Goal: Task Accomplishment & Management: Manage account settings

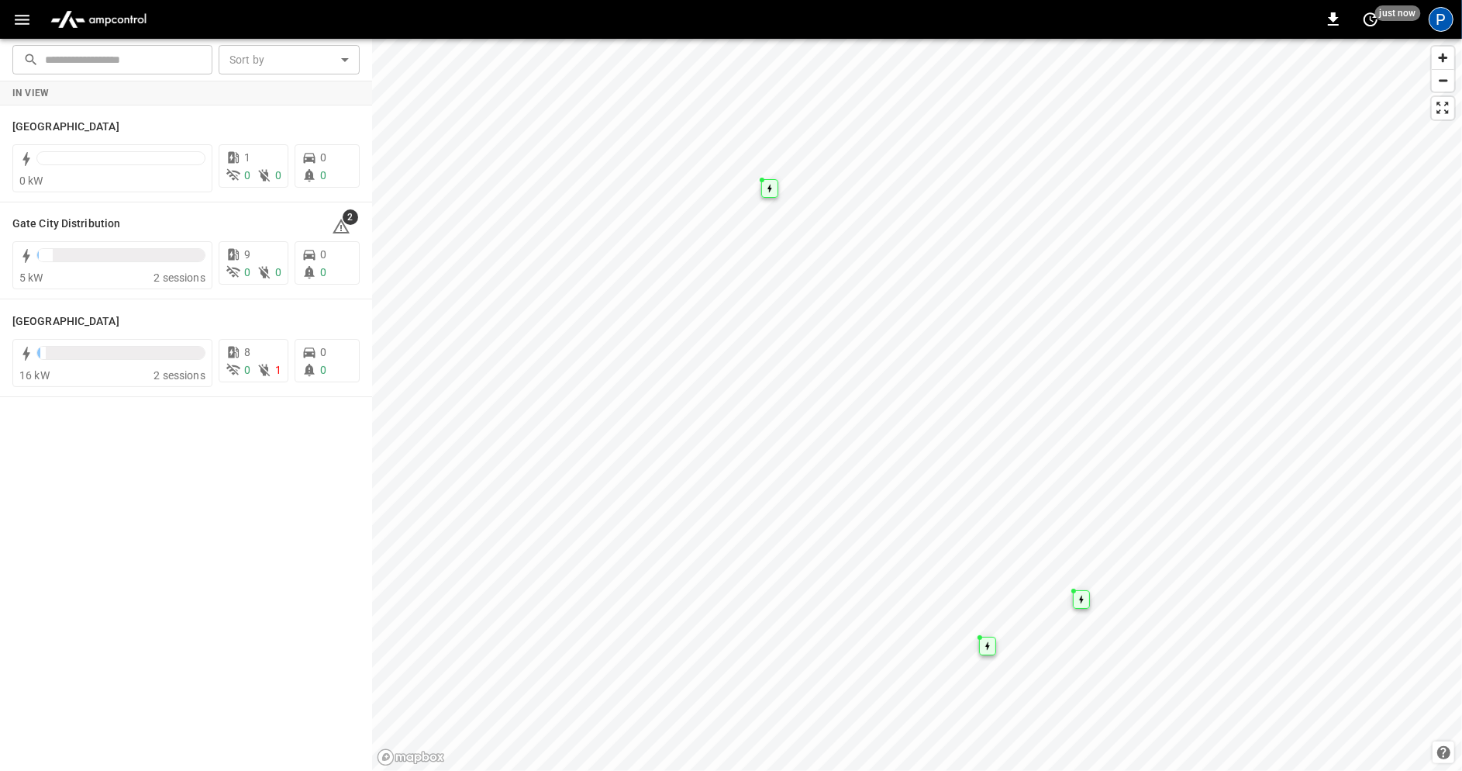
click at [1448, 24] on div "P" at bounding box center [1441, 19] width 25 height 25
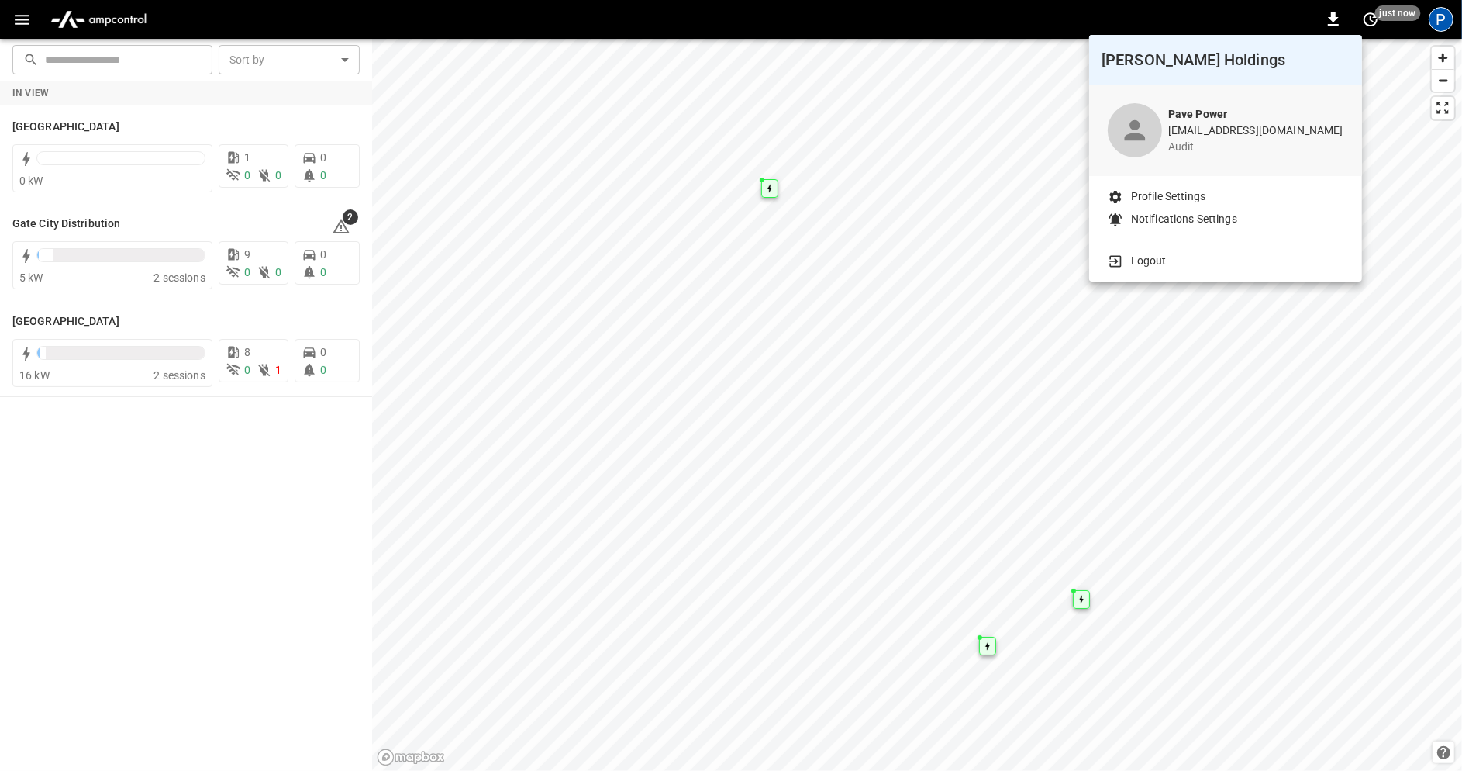
click at [1265, 264] on li "Logout" at bounding box center [1226, 261] width 236 height 16
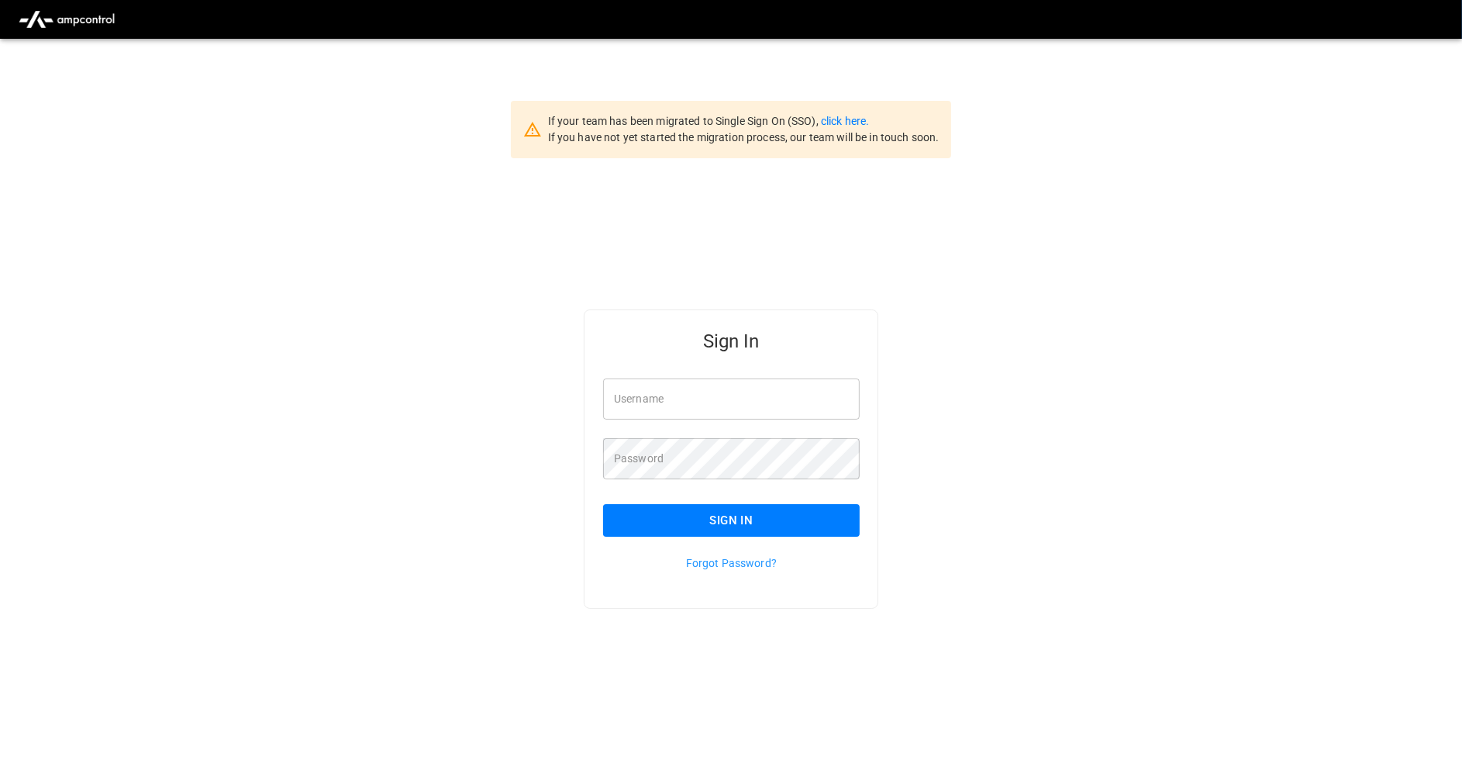
type input "**********"
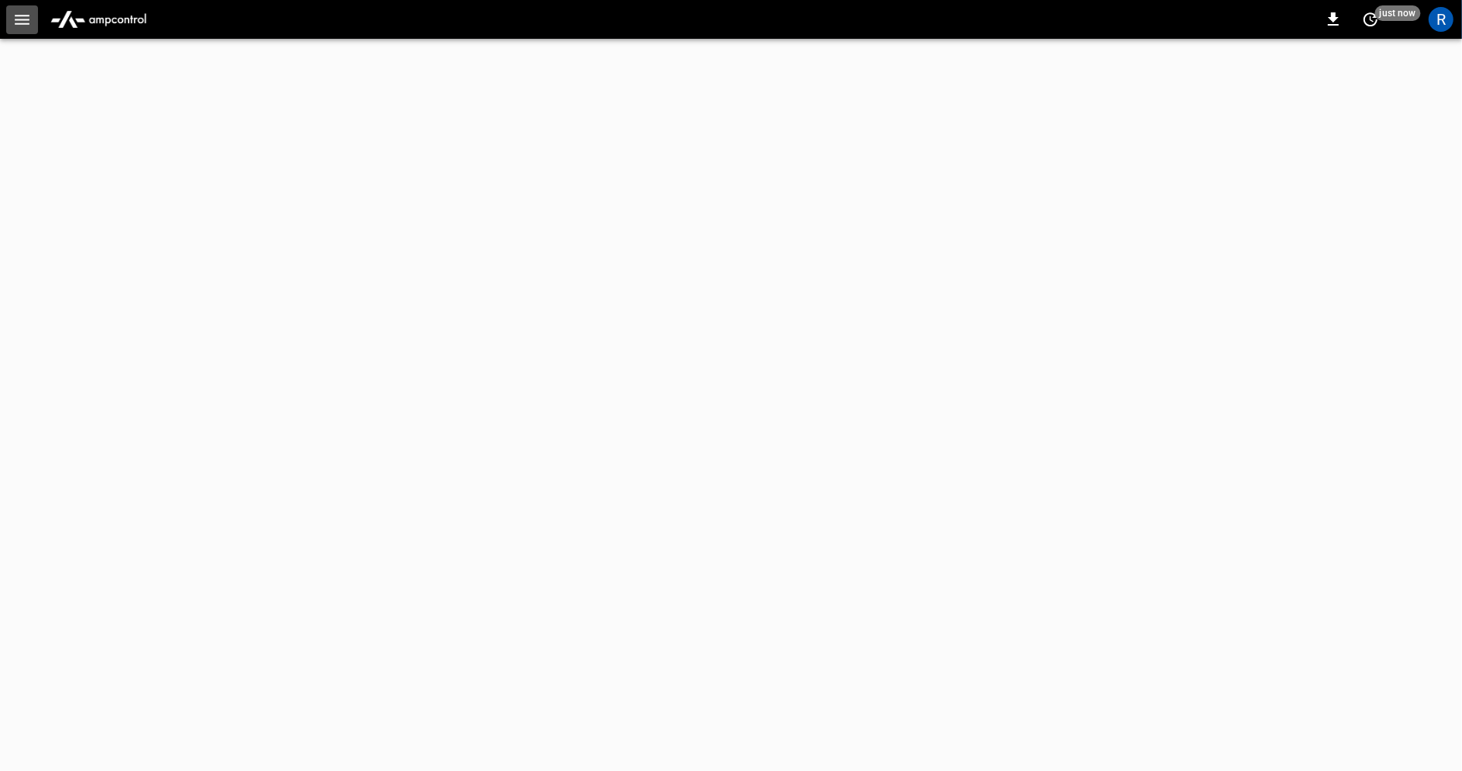
click at [22, 21] on icon "button" at bounding box center [21, 19] width 19 height 19
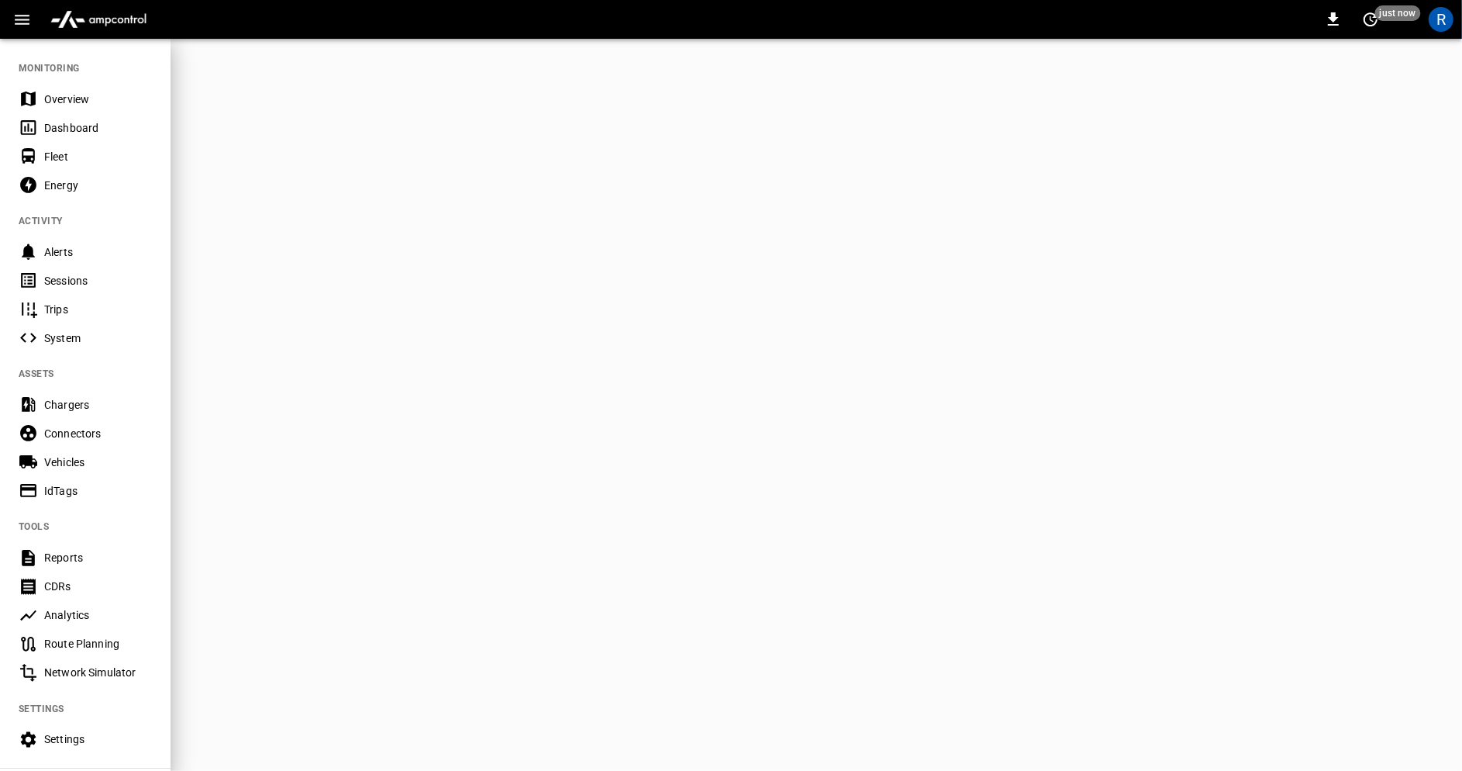
click at [63, 97] on div "Overview" at bounding box center [98, 100] width 108 height 16
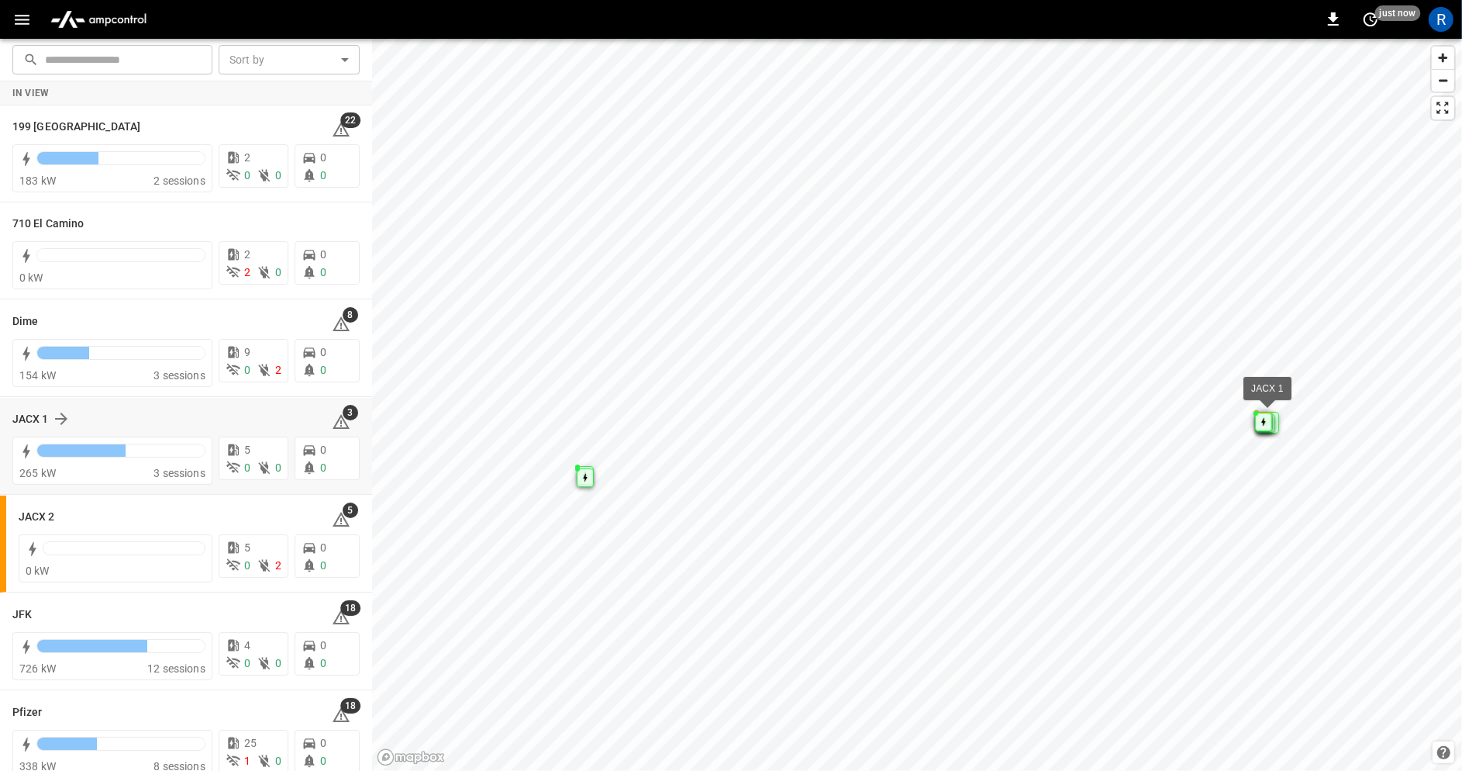
scroll to position [116, 0]
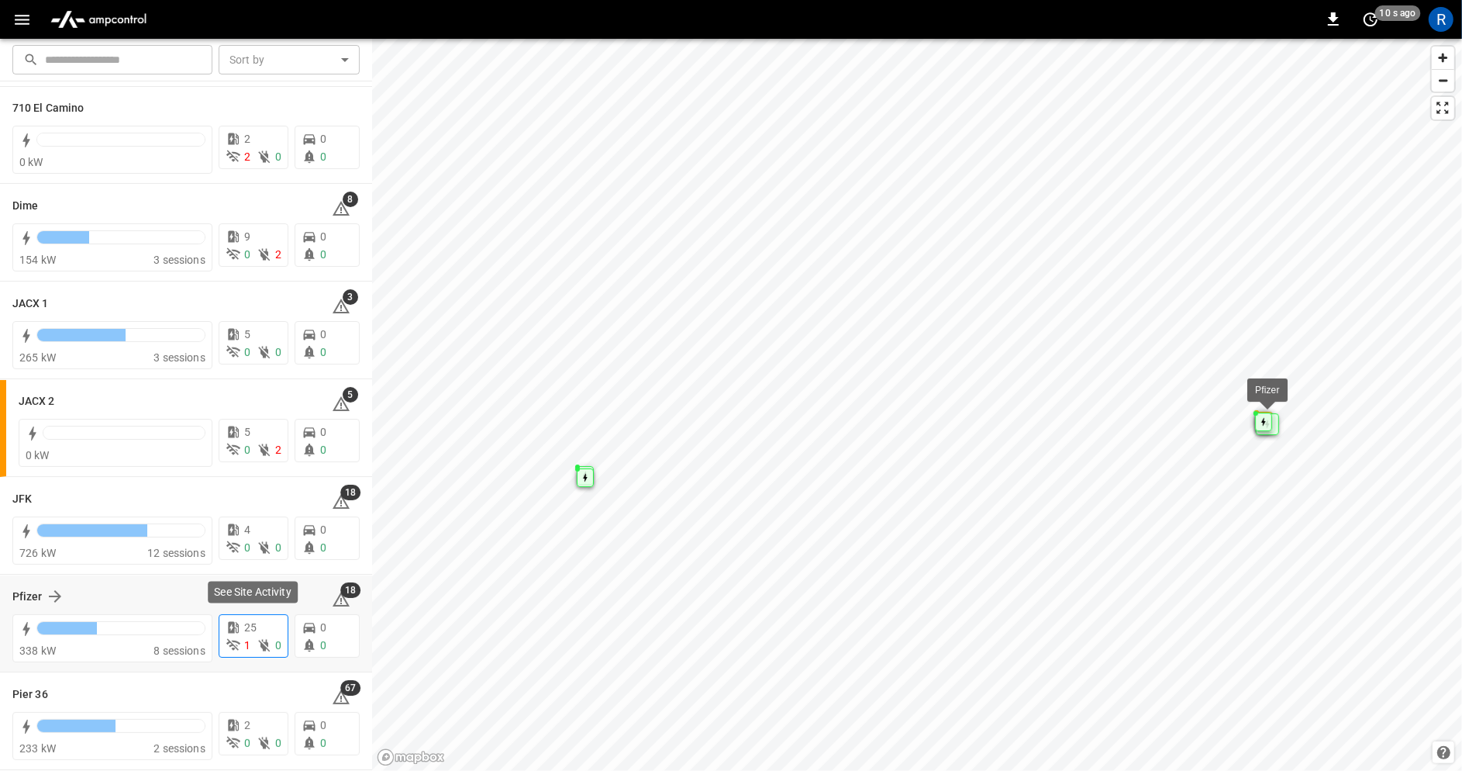
click at [240, 630] on icon at bounding box center [234, 628] width 16 height 16
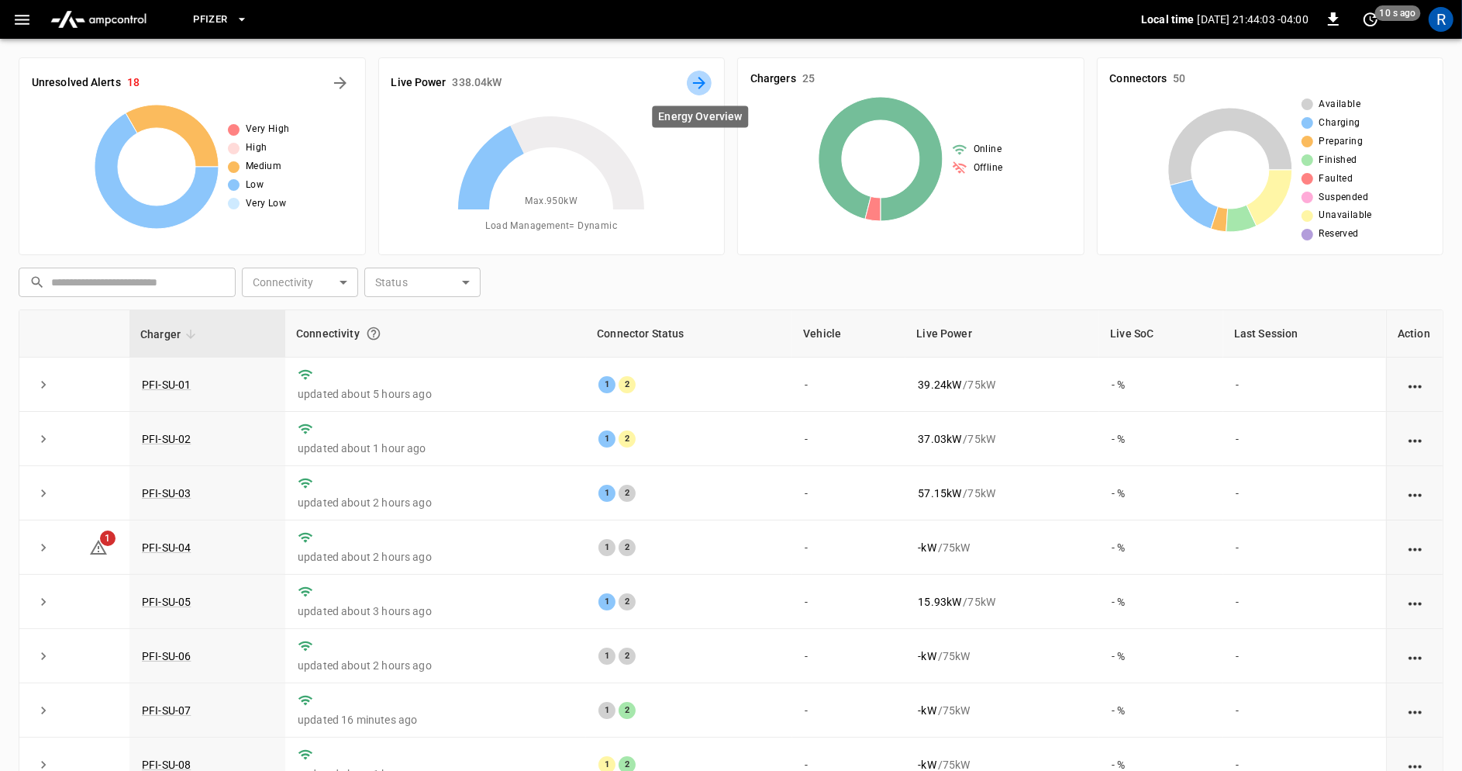
click at [700, 78] on icon "Energy Overview" at bounding box center [699, 83] width 12 height 12
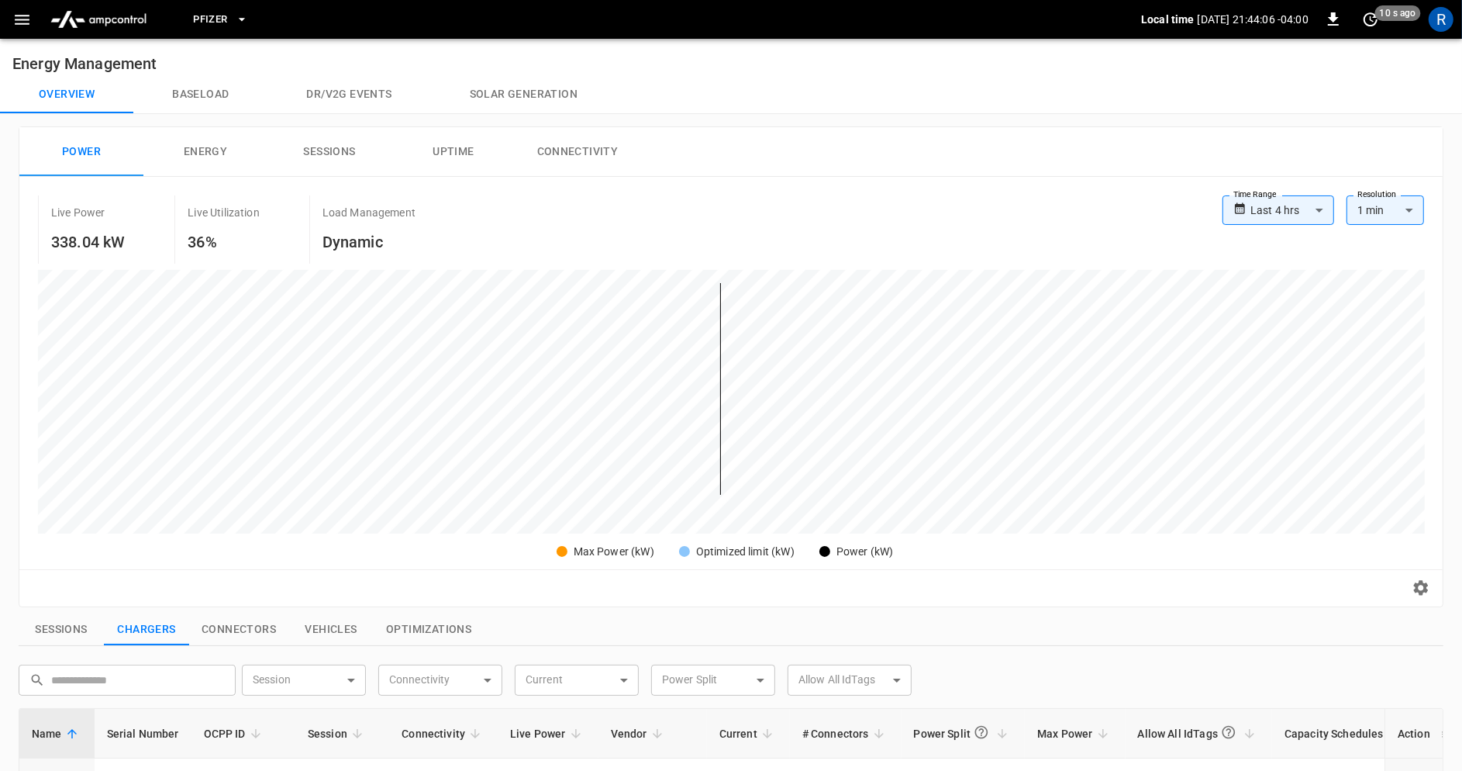
click at [234, 24] on icon "button" at bounding box center [242, 20] width 16 height 16
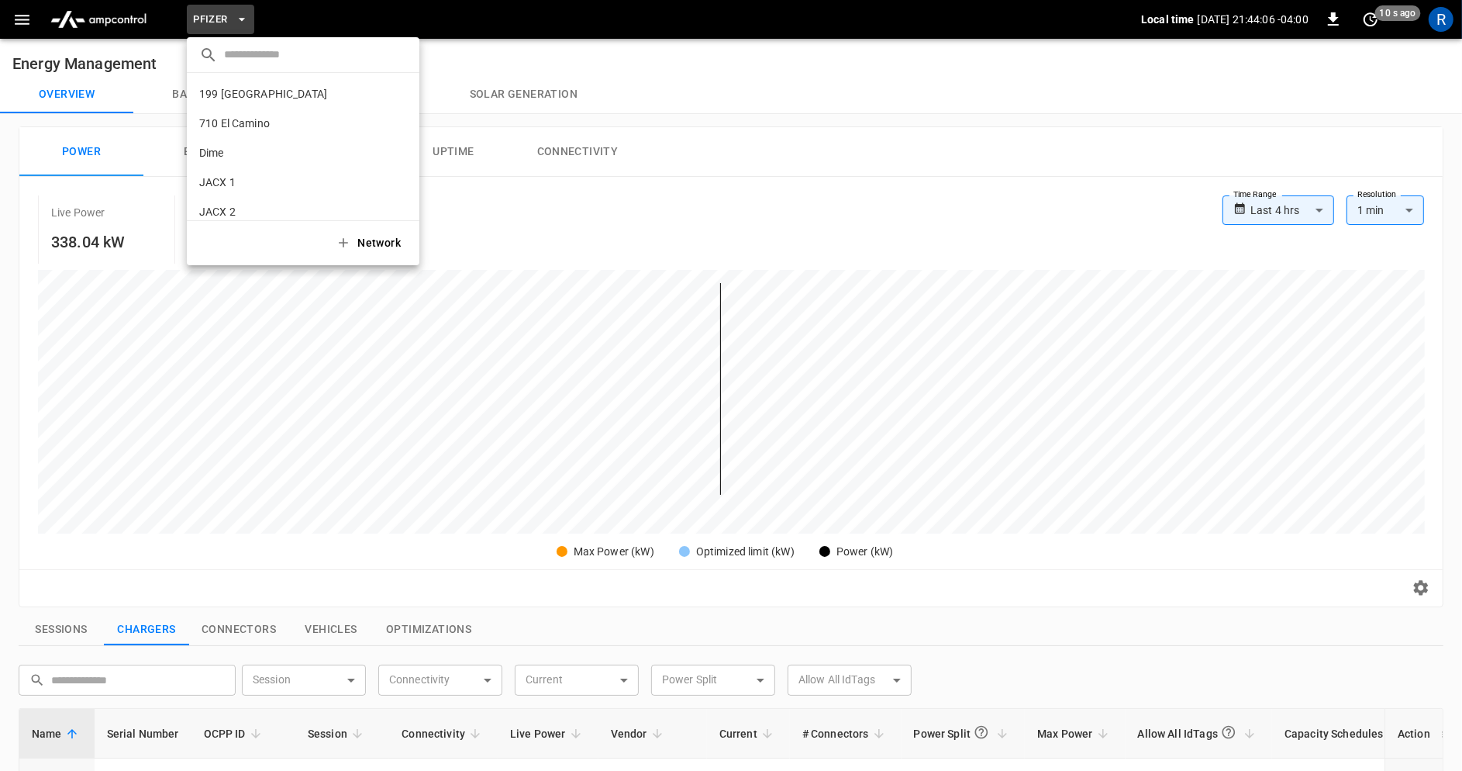
scroll to position [101, 0]
click at [401, 167] on icon "copy" at bounding box center [399, 170] width 14 height 14
click at [785, 85] on div at bounding box center [731, 385] width 1462 height 771
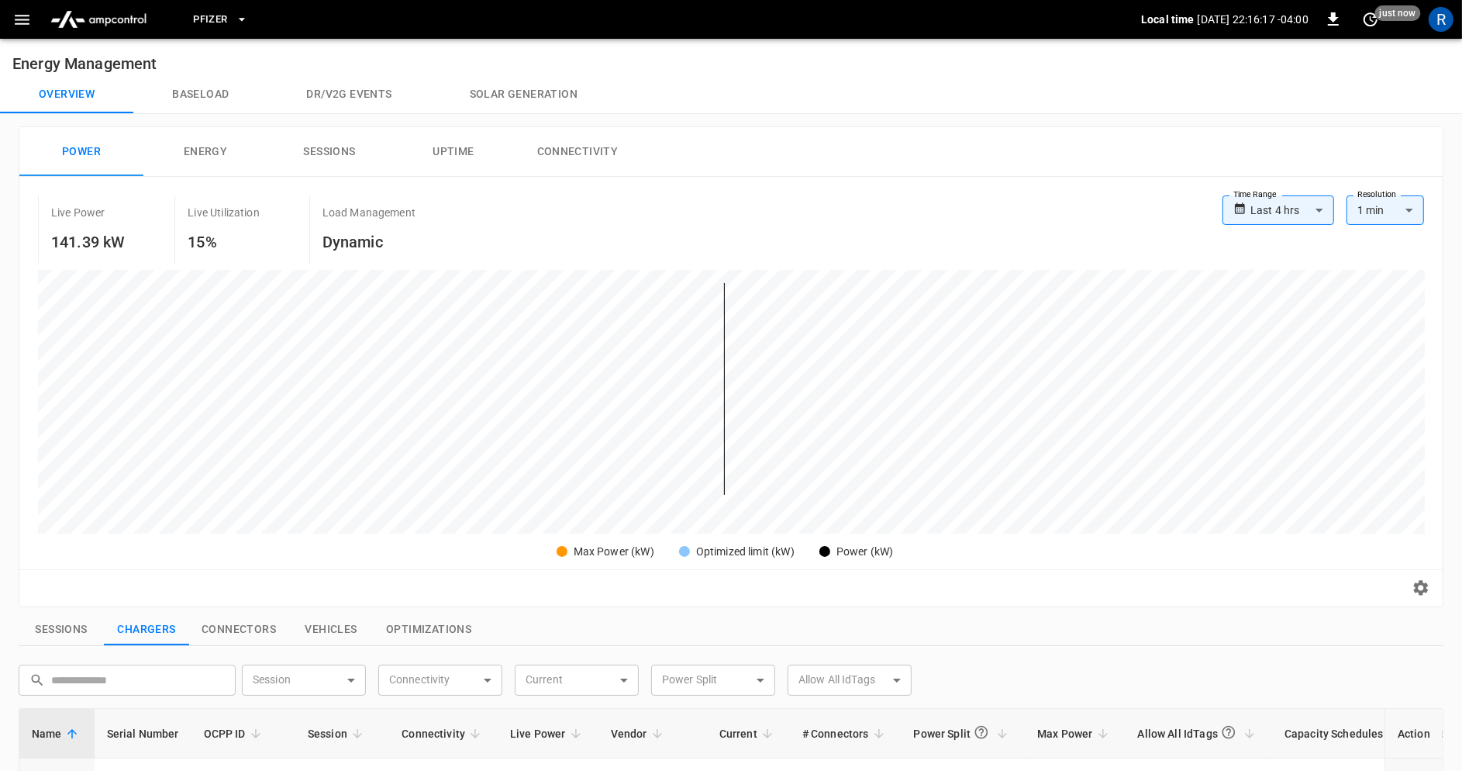
click at [29, 22] on icon "button" at bounding box center [21, 19] width 19 height 19
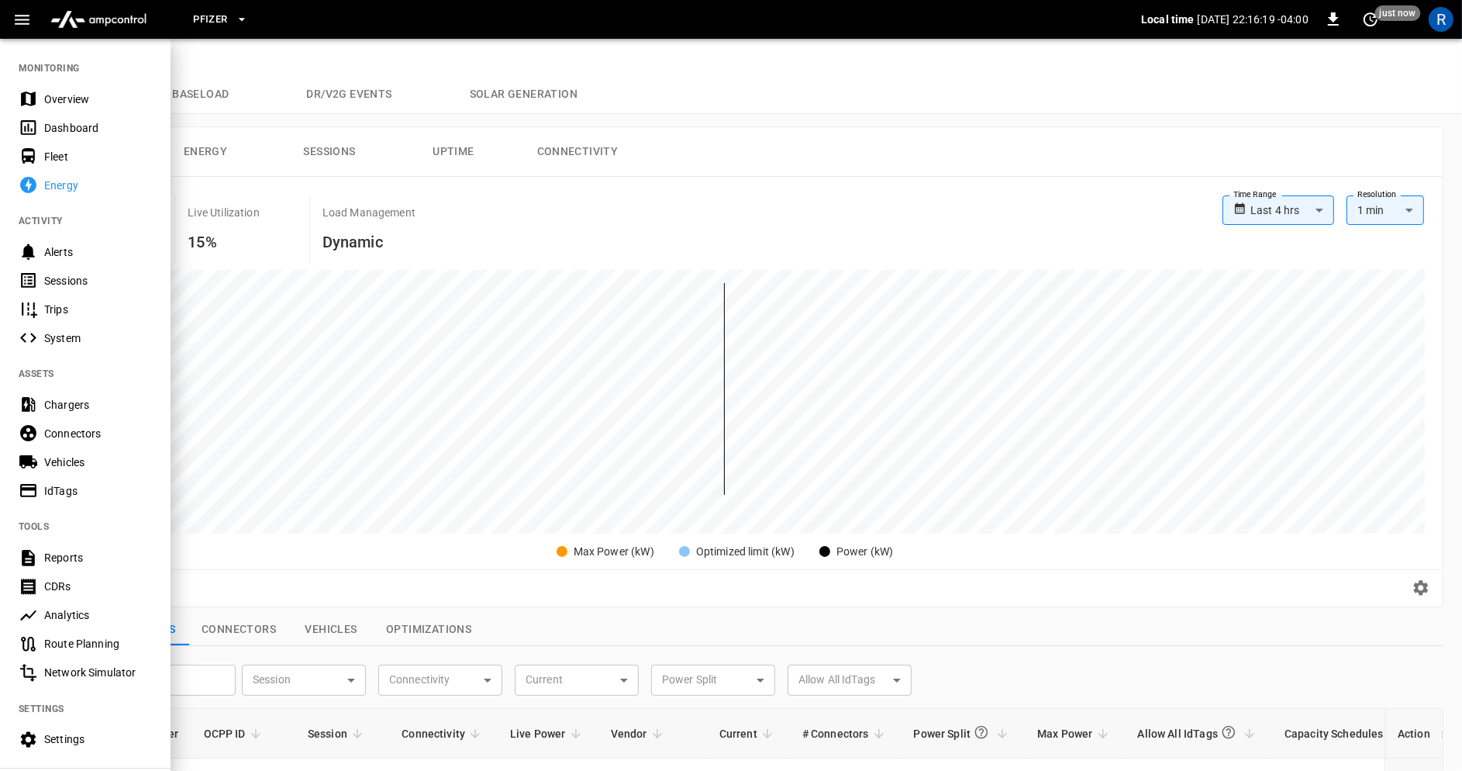
click at [79, 401] on div "Chargers" at bounding box center [98, 405] width 108 height 16
